Goal: Book appointment/travel/reservation

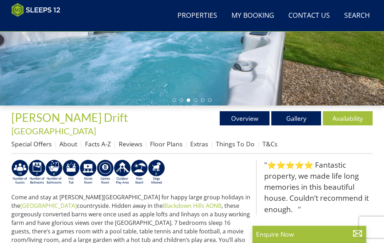
scroll to position [157, 0]
click at [298, 114] on link "Gallery" at bounding box center [296, 118] width 50 height 14
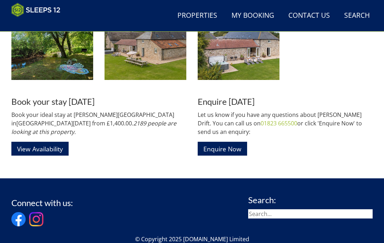
scroll to position [1158, 0]
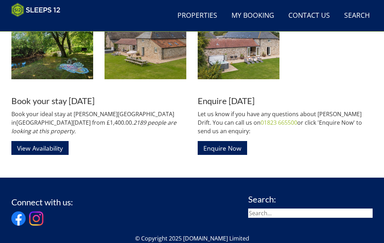
click at [53, 141] on link "View Availability" at bounding box center [39, 148] width 57 height 14
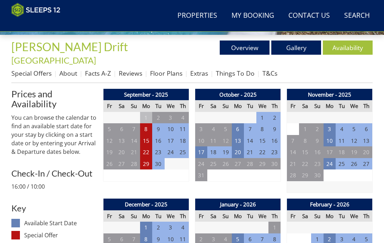
scroll to position [228, 0]
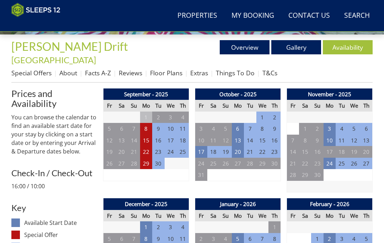
click at [146, 123] on td "8" at bounding box center [146, 129] width 12 height 12
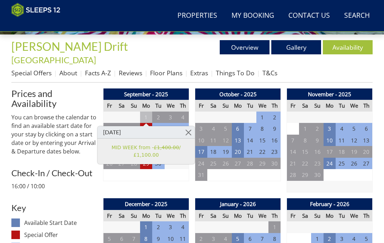
click at [190, 129] on link at bounding box center [188, 132] width 12 height 12
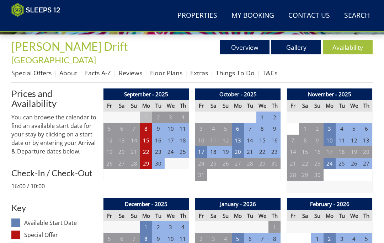
click at [149, 135] on td "15" at bounding box center [146, 141] width 12 height 12
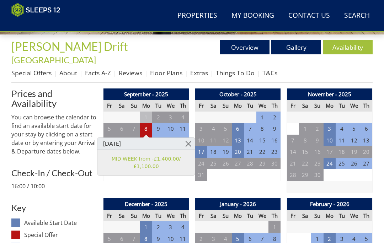
click at [190, 142] on link at bounding box center [188, 144] width 12 height 12
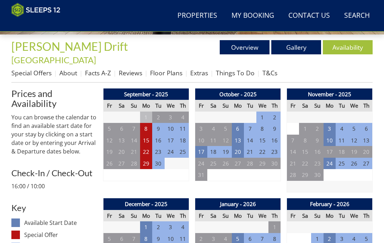
click at [149, 146] on td "22" at bounding box center [146, 152] width 12 height 12
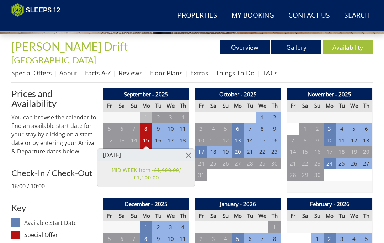
click at [190, 152] on link at bounding box center [188, 155] width 12 height 12
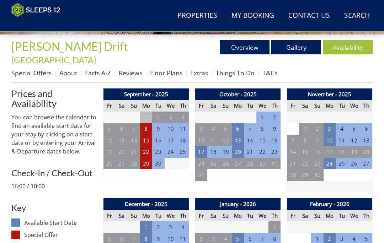
click at [149, 158] on td "29" at bounding box center [146, 164] width 12 height 12
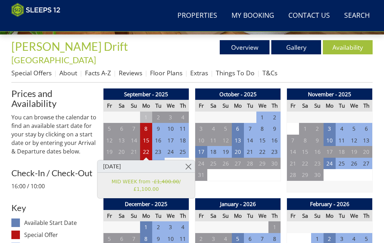
click at [190, 161] on link at bounding box center [188, 166] width 12 height 12
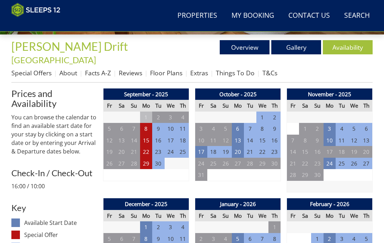
click at [202, 146] on td "17" at bounding box center [201, 152] width 12 height 12
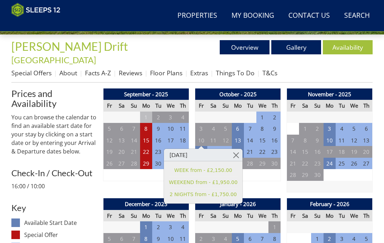
click at [234, 154] on link at bounding box center [236, 155] width 12 height 12
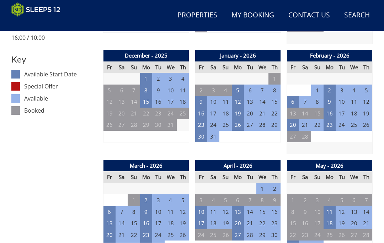
scroll to position [377, 0]
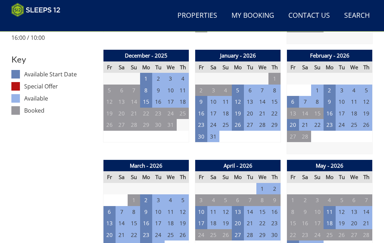
click at [203, 108] on td "16" at bounding box center [201, 114] width 12 height 12
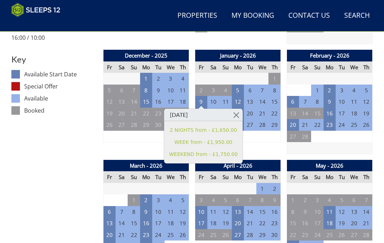
click at [233, 111] on link at bounding box center [236, 115] width 12 height 12
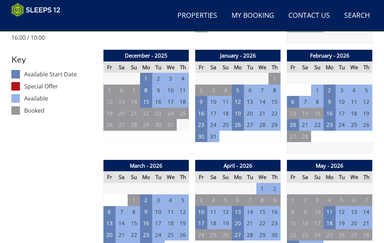
click at [201, 131] on td "30" at bounding box center [201, 137] width 12 height 12
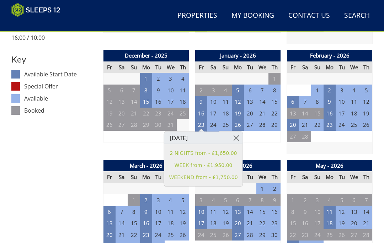
click at [234, 134] on link at bounding box center [236, 138] width 12 height 12
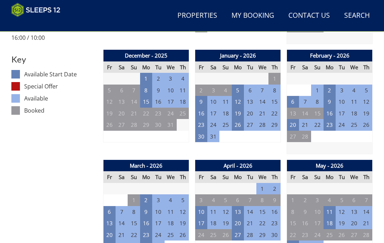
click at [296, 119] on td "20" at bounding box center [293, 125] width 12 height 12
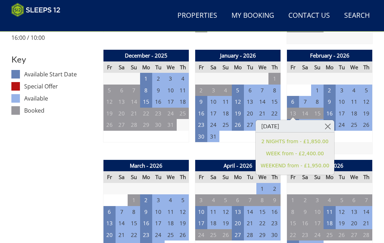
click at [325, 127] on link at bounding box center [328, 126] width 12 height 12
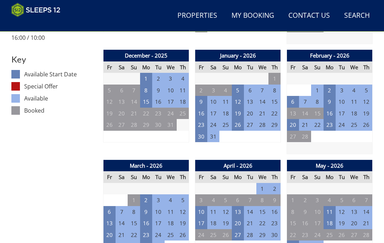
click at [295, 96] on td "6" at bounding box center [293, 102] width 12 height 12
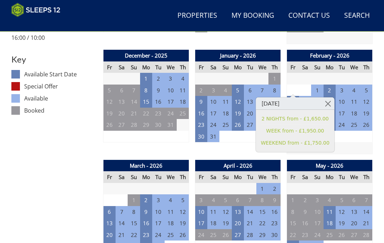
click at [323, 100] on link at bounding box center [328, 103] width 12 height 12
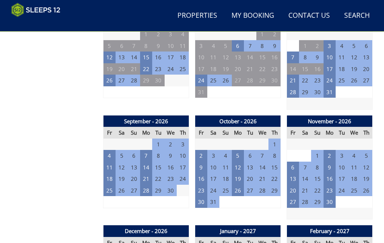
scroll to position [641, 0]
click at [108, 150] on td "4" at bounding box center [110, 156] width 12 height 12
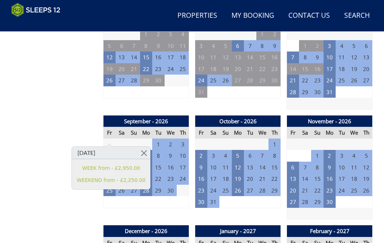
click at [143, 153] on link at bounding box center [144, 153] width 12 height 12
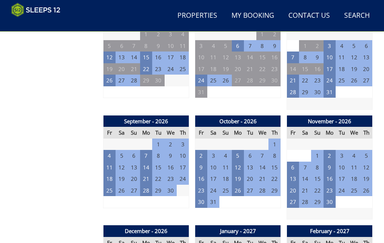
click at [202, 150] on td "2" at bounding box center [201, 156] width 12 height 12
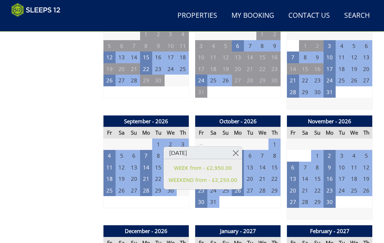
click at [232, 150] on link at bounding box center [236, 153] width 12 height 12
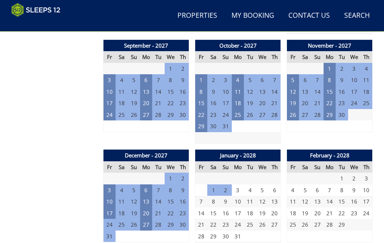
scroll to position [1157, 0]
click at [110, 208] on td "17" at bounding box center [110, 214] width 12 height 12
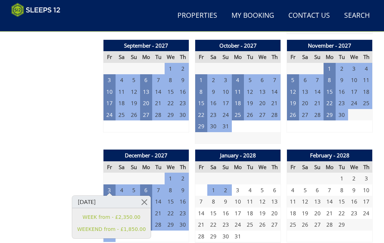
click at [144, 202] on link at bounding box center [144, 202] width 12 height 12
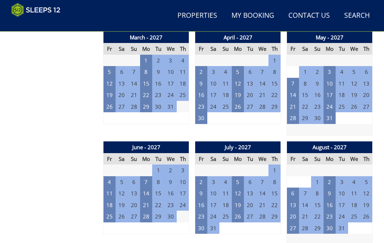
scroll to position [945, 0]
